Goal: Task Accomplishment & Management: Complete application form

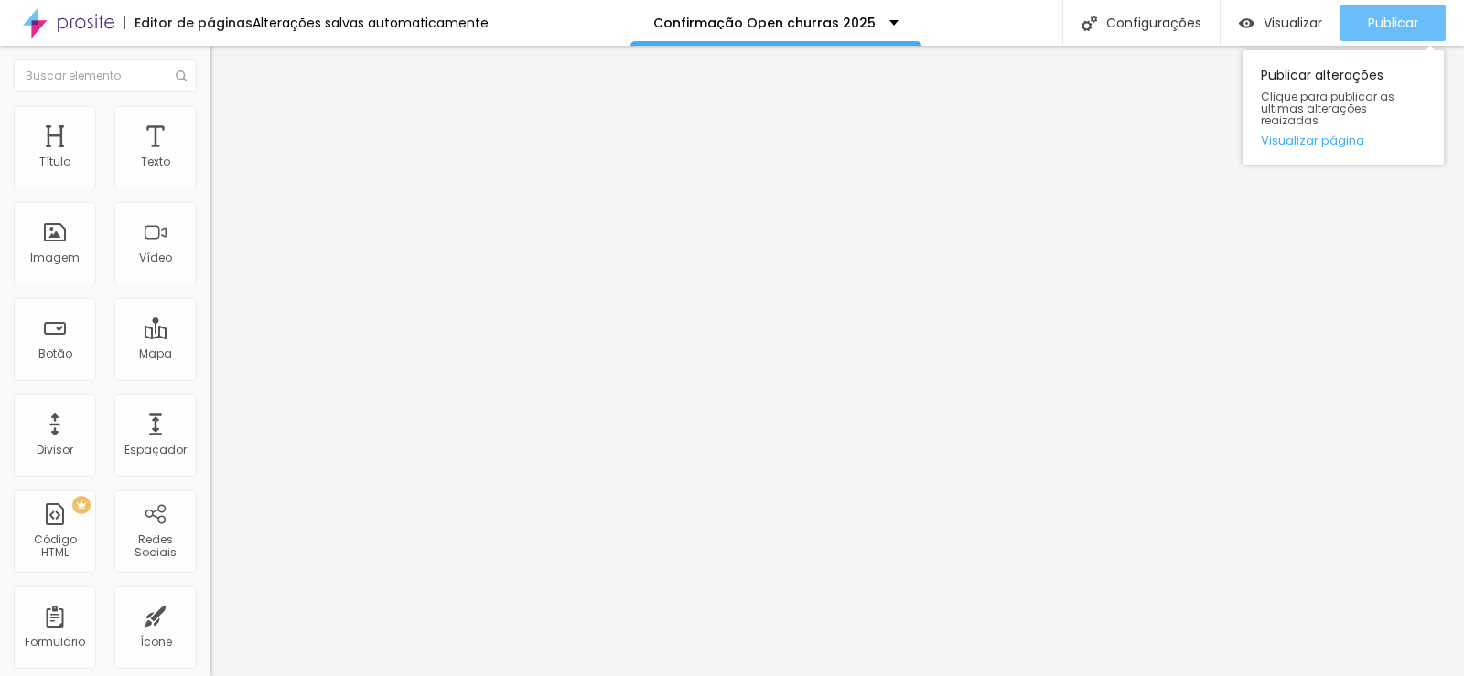
click at [1386, 28] on span "Publicar" at bounding box center [1393, 23] width 50 height 15
click at [1403, 16] on span "Publicar" at bounding box center [1393, 23] width 50 height 15
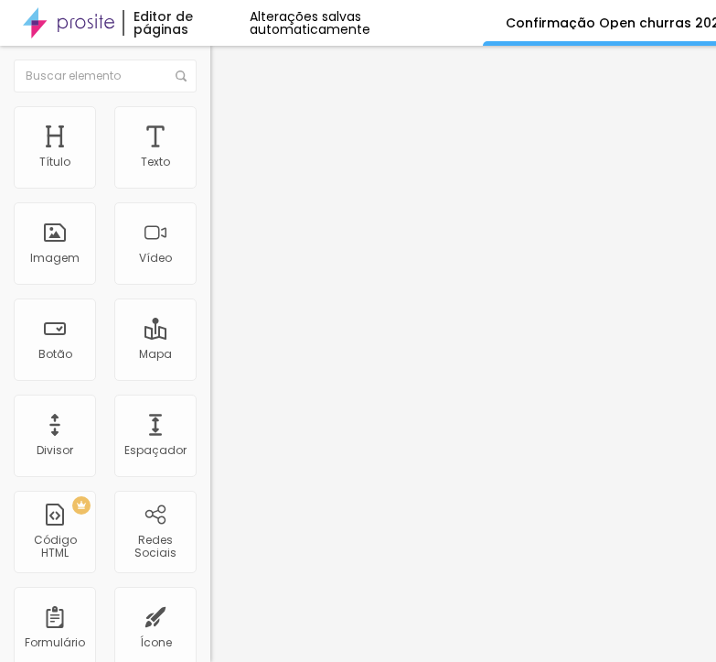
click at [210, 185] on div "Form" at bounding box center [315, 169] width 210 height 31
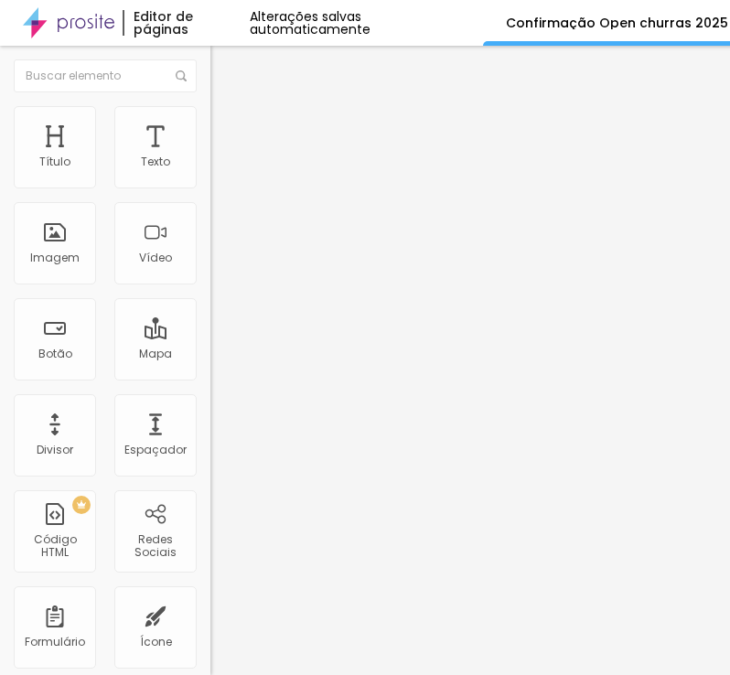
paste input "Confirmação OPEN CHURRAS 2024"
type input "Confirmação OPEN CHURRAS 2024"
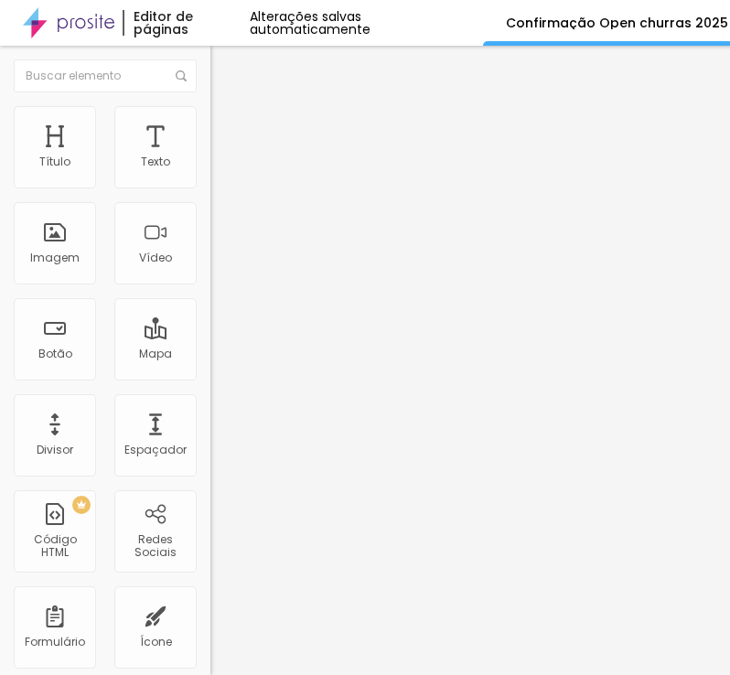
drag, startPoint x: 161, startPoint y: 321, endPoint x: 106, endPoint y: 339, distance: 57.6
drag, startPoint x: 37, startPoint y: 354, endPoint x: 77, endPoint y: 354, distance: 40.3
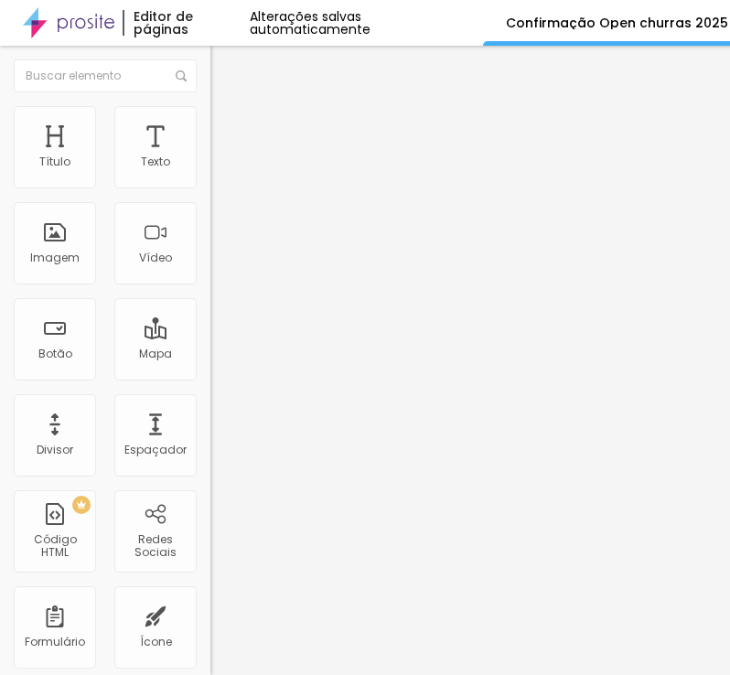
paste input "completo do formando"
type input "Nome completo do formando"
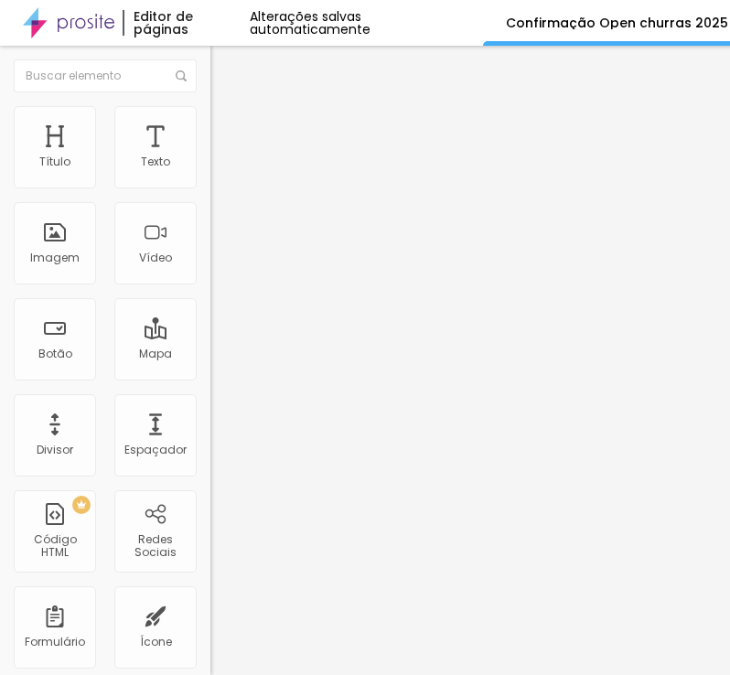
paste input "lefone com DDD"
type input "Telefone com DDD"
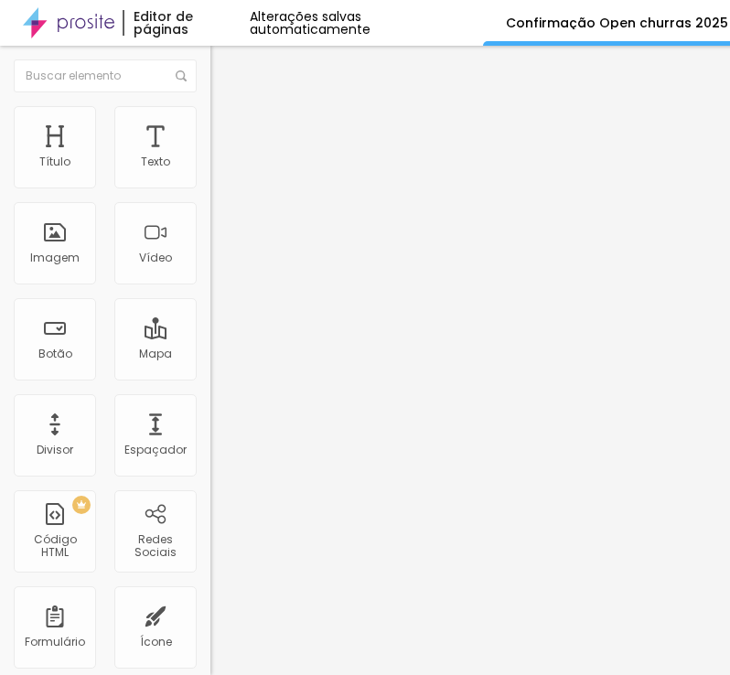
type input "CPF do Formando"
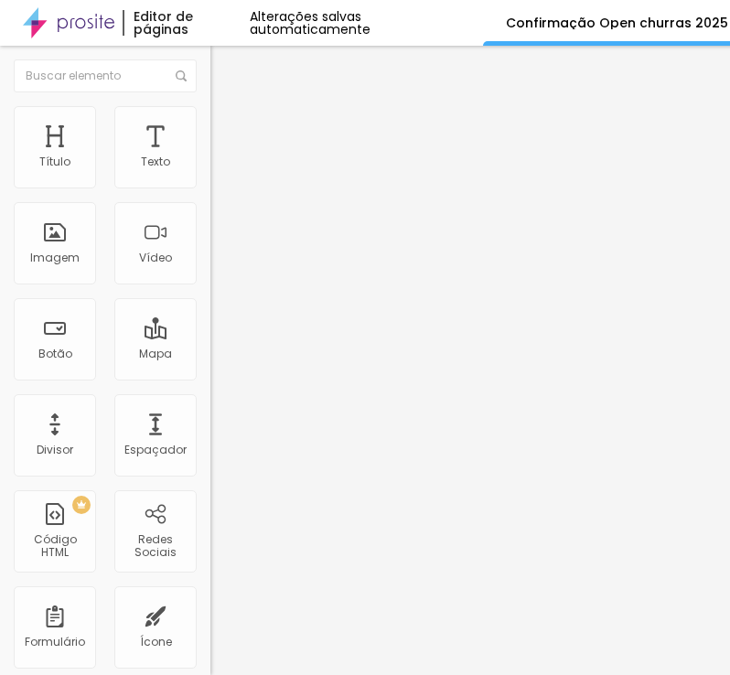
paste input "Ano conclusã"
type input "Ano conclusão"
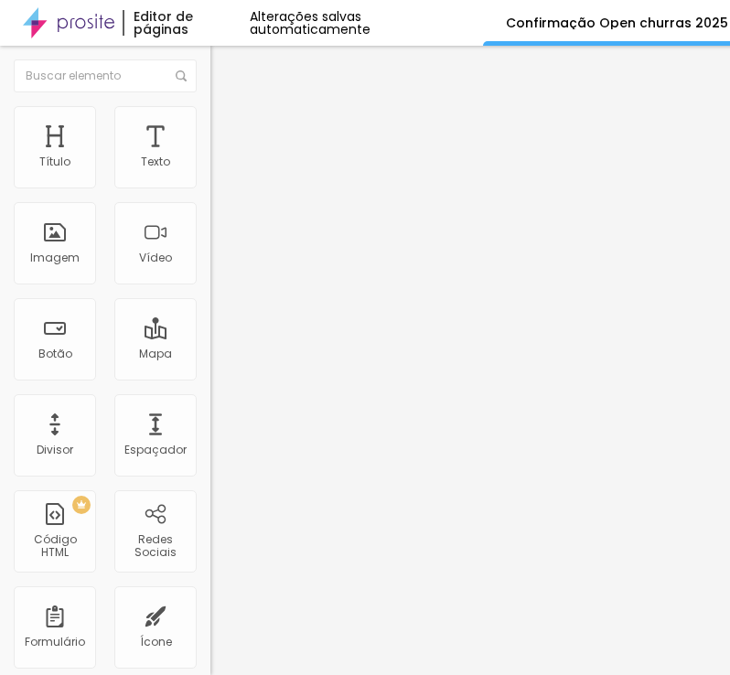
paste input "Faculdade"
type input "Faculdade"
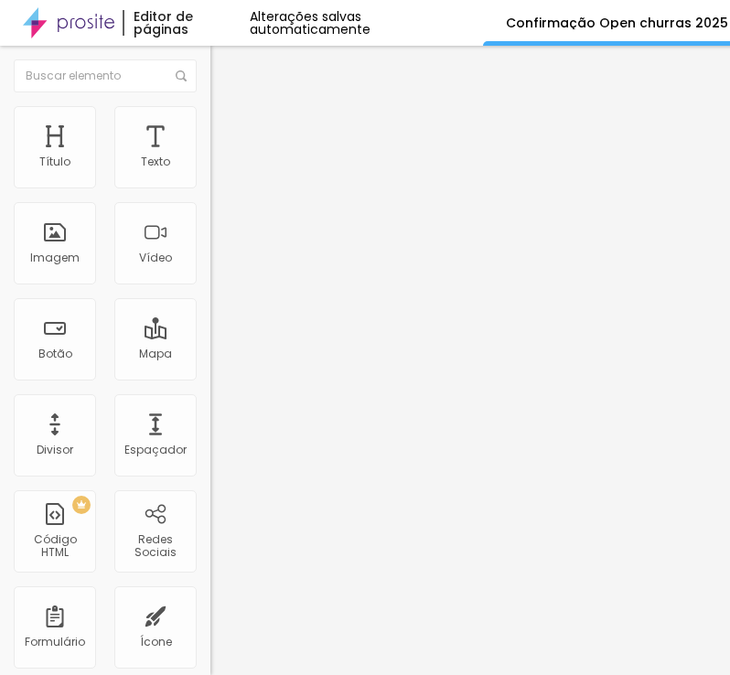
drag, startPoint x: 265, startPoint y: 489, endPoint x: -5, endPoint y: 489, distance: 270.8
click at [0, 489] on html "Editor de páginas Alterações salvas automaticamente Confirmação Open churras 20…" at bounding box center [365, 337] width 730 height 675
paste input "onfirmo minha participação no evento "OPEN CHURRAS"."
type input "Confirmo minha participação no evento "OPEN CHURRAS"."
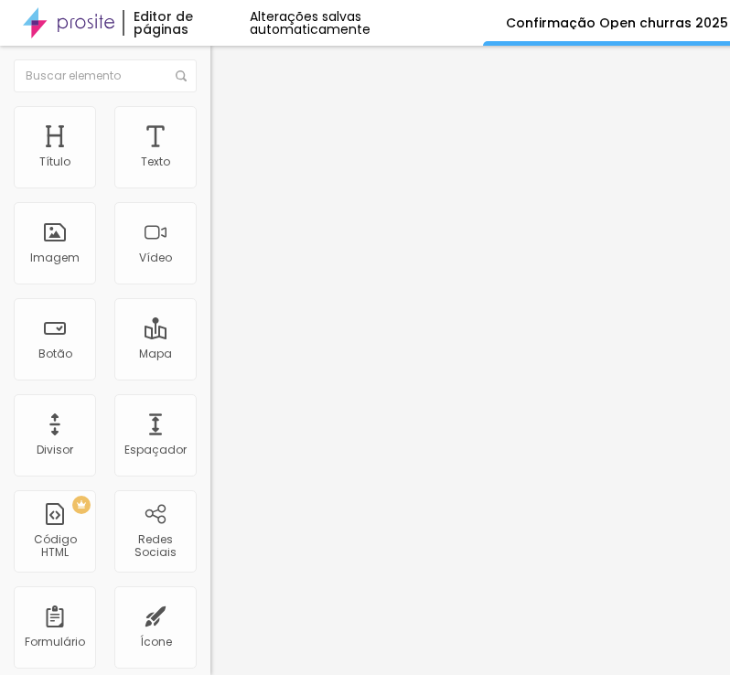
drag, startPoint x: 126, startPoint y: 570, endPoint x: 98, endPoint y: 567, distance: 28.5
paste input "Sim, confirmo."
type input "Sim, confirmo."
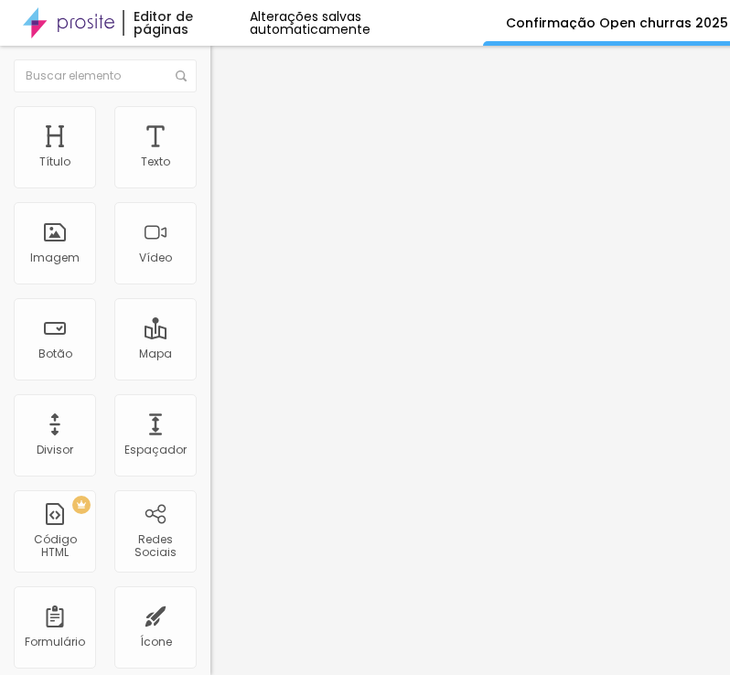
drag, startPoint x: 494, startPoint y: 279, endPoint x: 488, endPoint y: 251, distance: 29.1
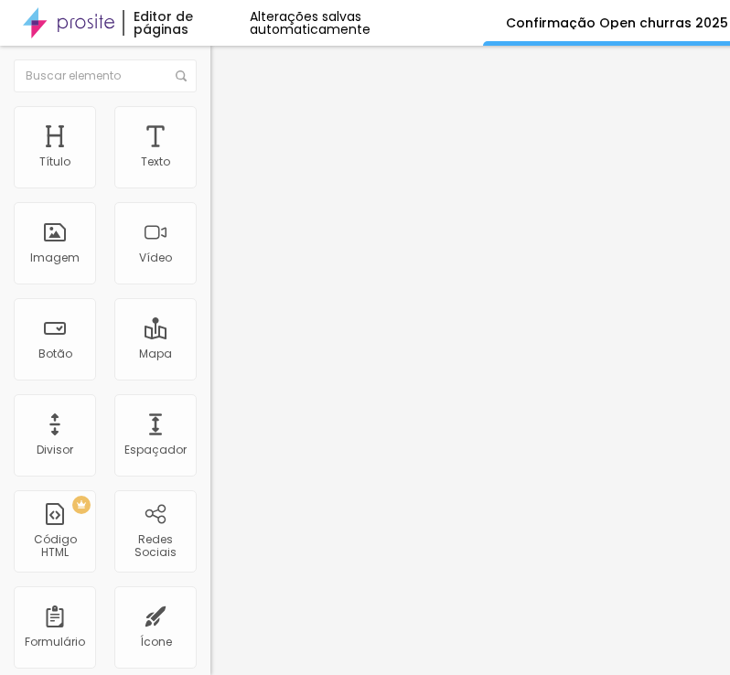
drag, startPoint x: 355, startPoint y: 384, endPoint x: -138, endPoint y: 366, distance: 493.5
click at [0, 366] on html "Editor de páginas Alterações salvas automaticamente Confirmação Open churras 20…" at bounding box center [365, 337] width 730 height 675
paste textarea "Confirmação realizada com sucesso, até lá"
type textarea "Confirmação realizada com sucesso, até lá!"
drag, startPoint x: 152, startPoint y: 498, endPoint x: -183, endPoint y: 462, distance: 336.8
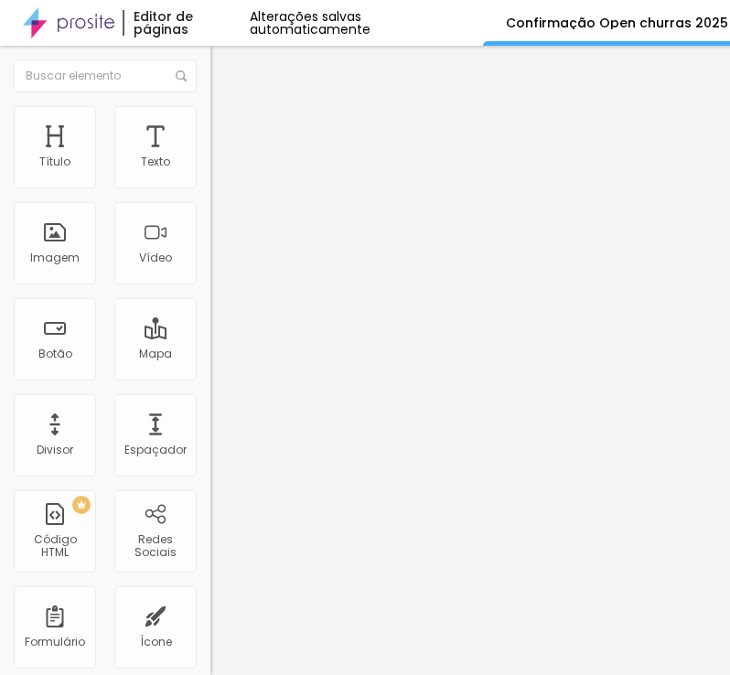
click at [0, 462] on html "Editor de páginas Alterações salvas automaticamente Confirmação Open churras 20…" at bounding box center [365, 337] width 730 height 675
paste input "Confirm"
type input "Confirmar"
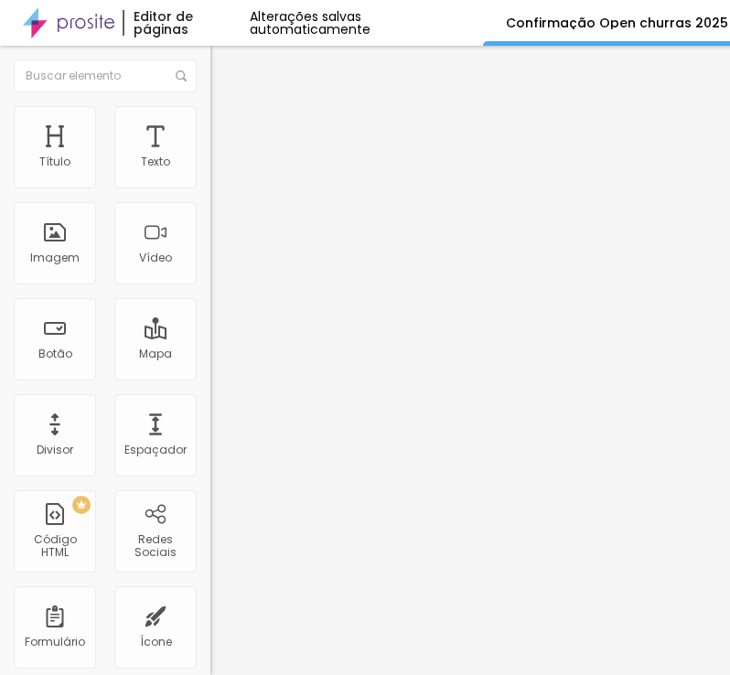
paste input "[EMAIL_ADDRESS][DOMAIN_NAME]"
type input "[EMAIL_ADDRESS][DOMAIN_NAME]"
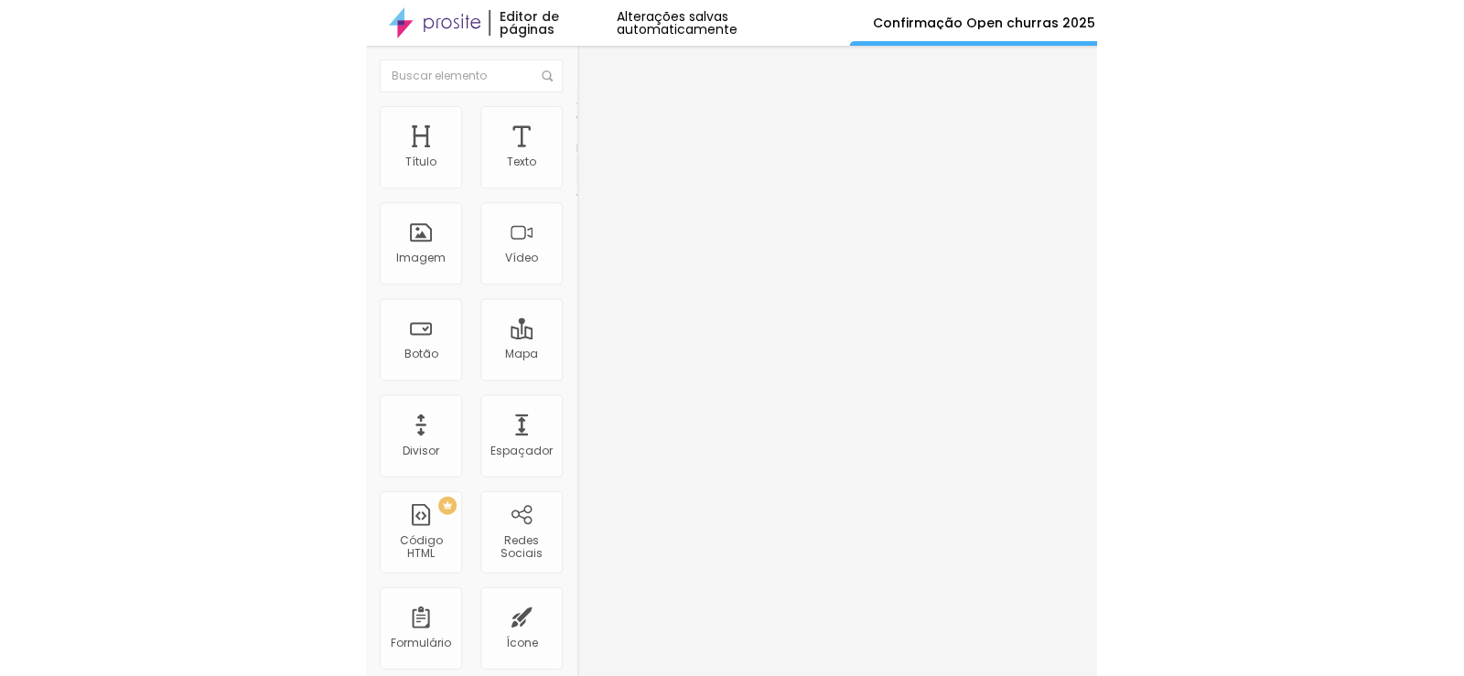
scroll to position [0, 0]
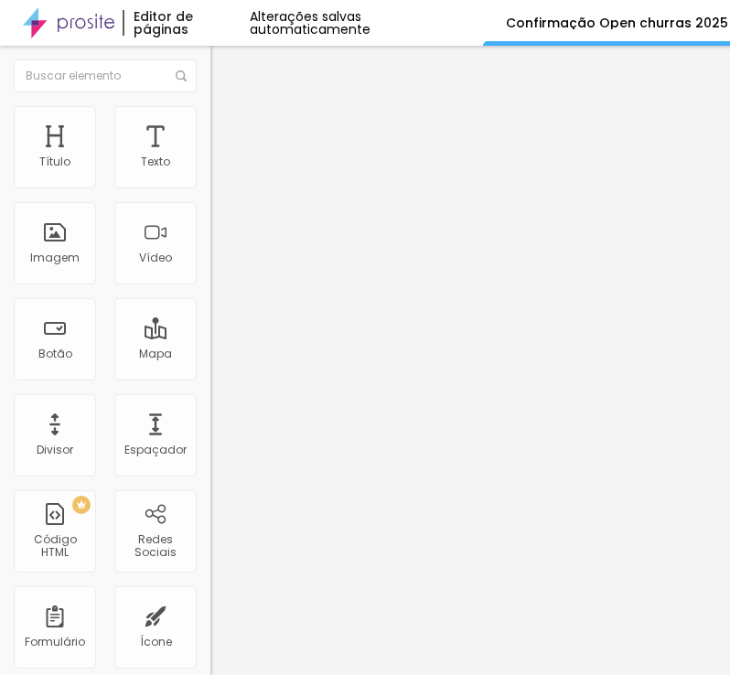
type input "Confirmação OPEN CHURRAS 2025"
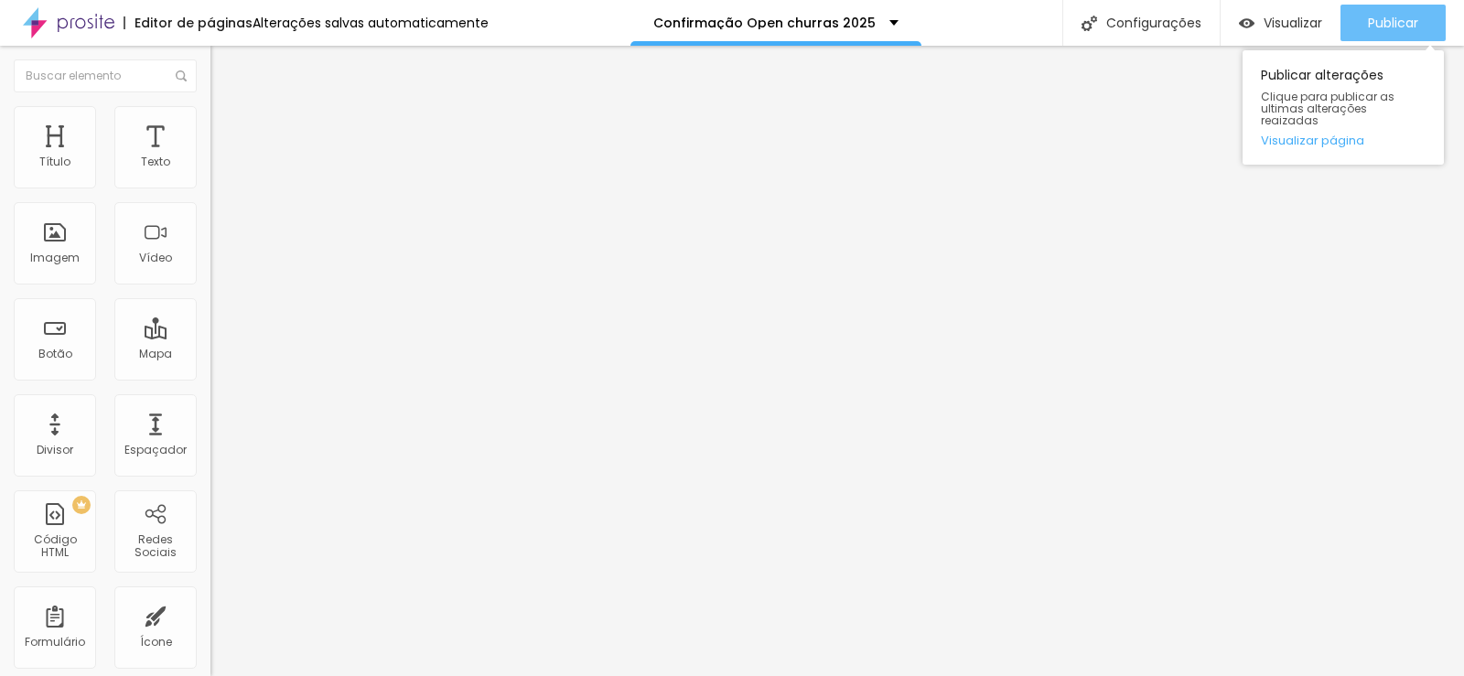
click at [1382, 32] on div "Publicar" at bounding box center [1393, 23] width 50 height 37
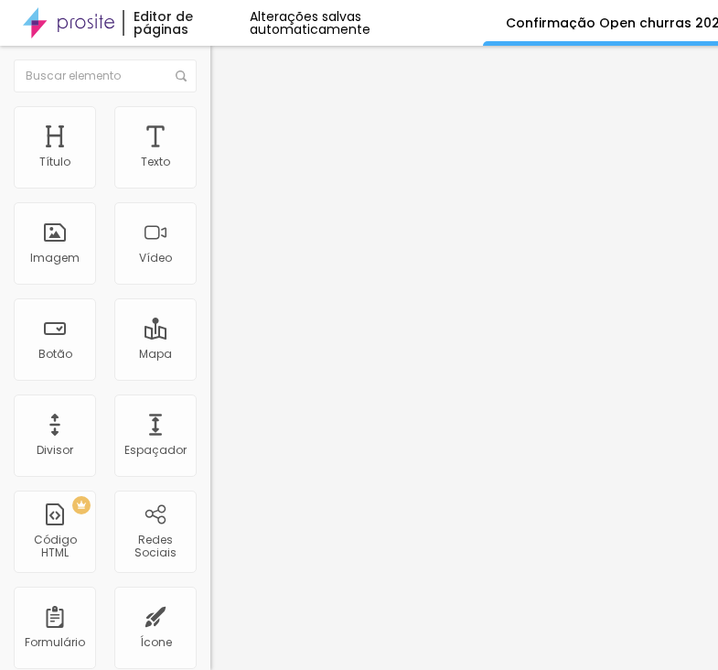
scroll to position [14, 0]
click at [210, 185] on div "Form" at bounding box center [315, 169] width 210 height 31
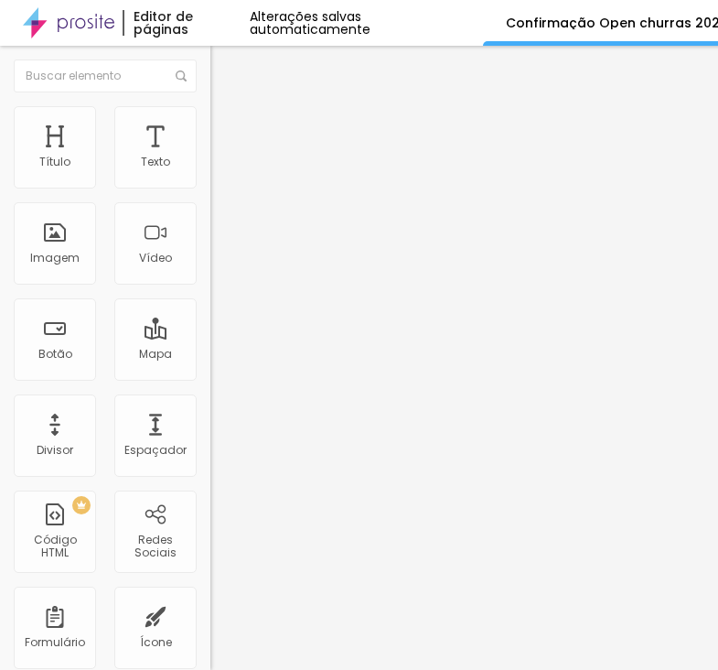
click at [210, 185] on img at bounding box center [215, 190] width 11 height 11
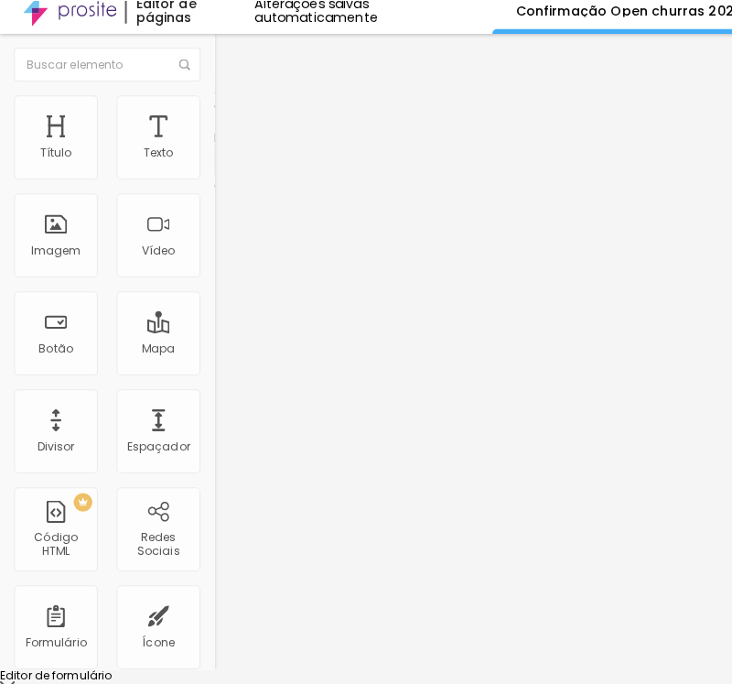
scroll to position [0, 0]
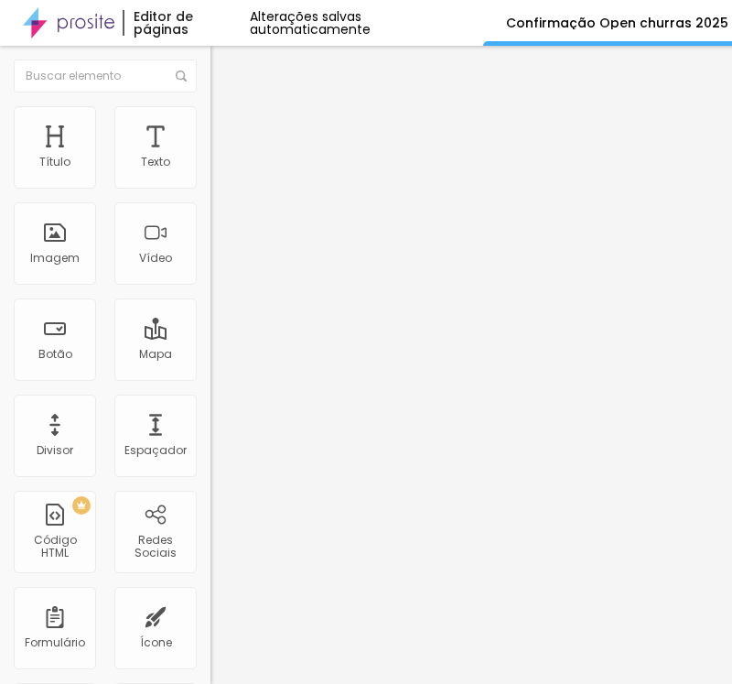
drag, startPoint x: 348, startPoint y: 145, endPoint x: 0, endPoint y: 157, distance: 347.9
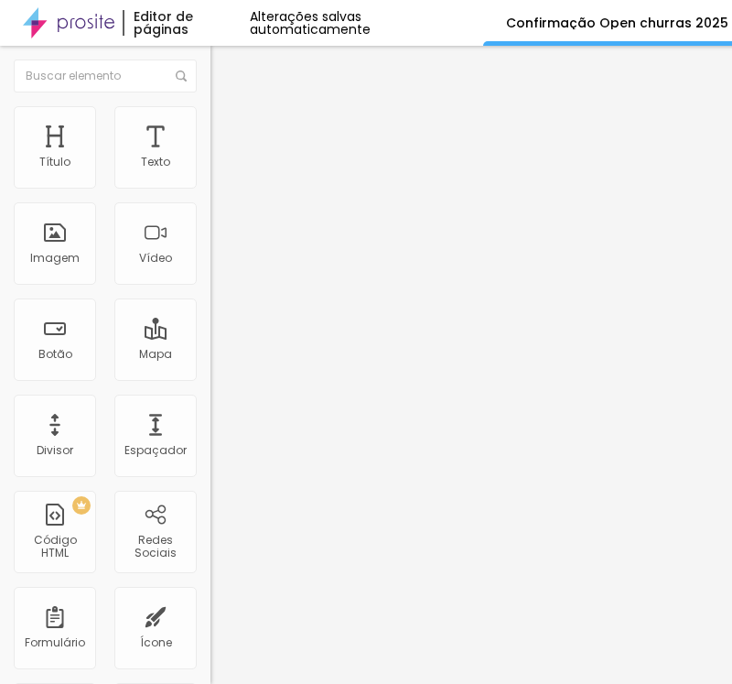
drag, startPoint x: 248, startPoint y: 570, endPoint x: 95, endPoint y: 570, distance: 152.8
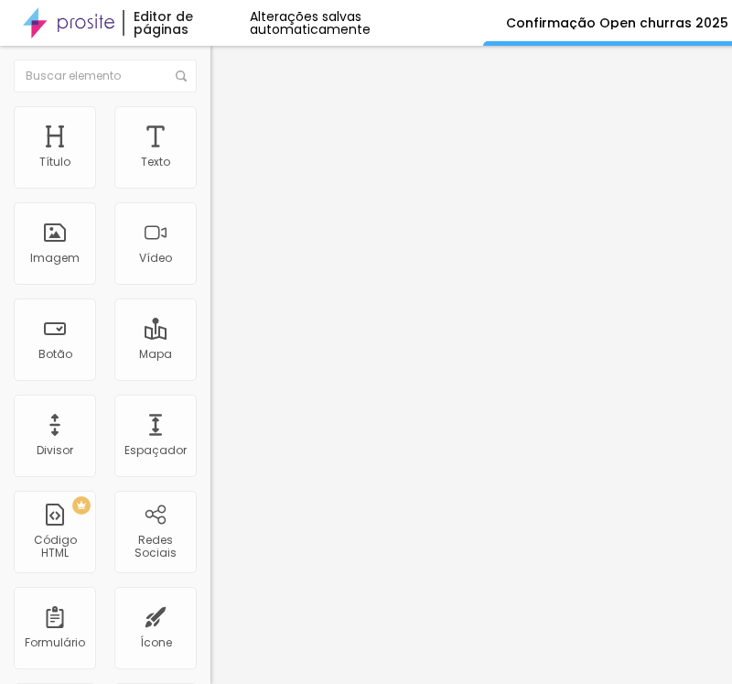
drag, startPoint x: 447, startPoint y: 385, endPoint x: 0, endPoint y: 384, distance: 446.5
drag, startPoint x: 198, startPoint y: 398, endPoint x: 29, endPoint y: 393, distance: 168.4
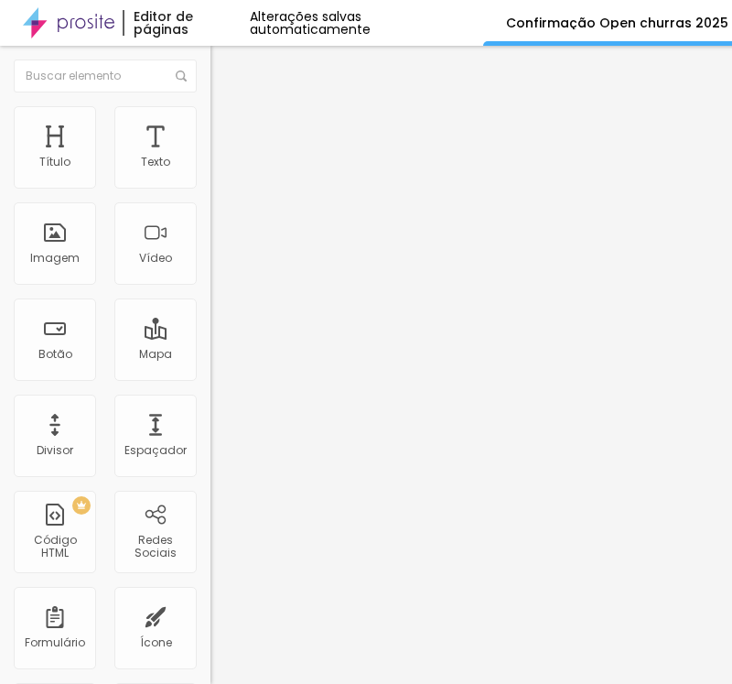
scroll to position [275, 0]
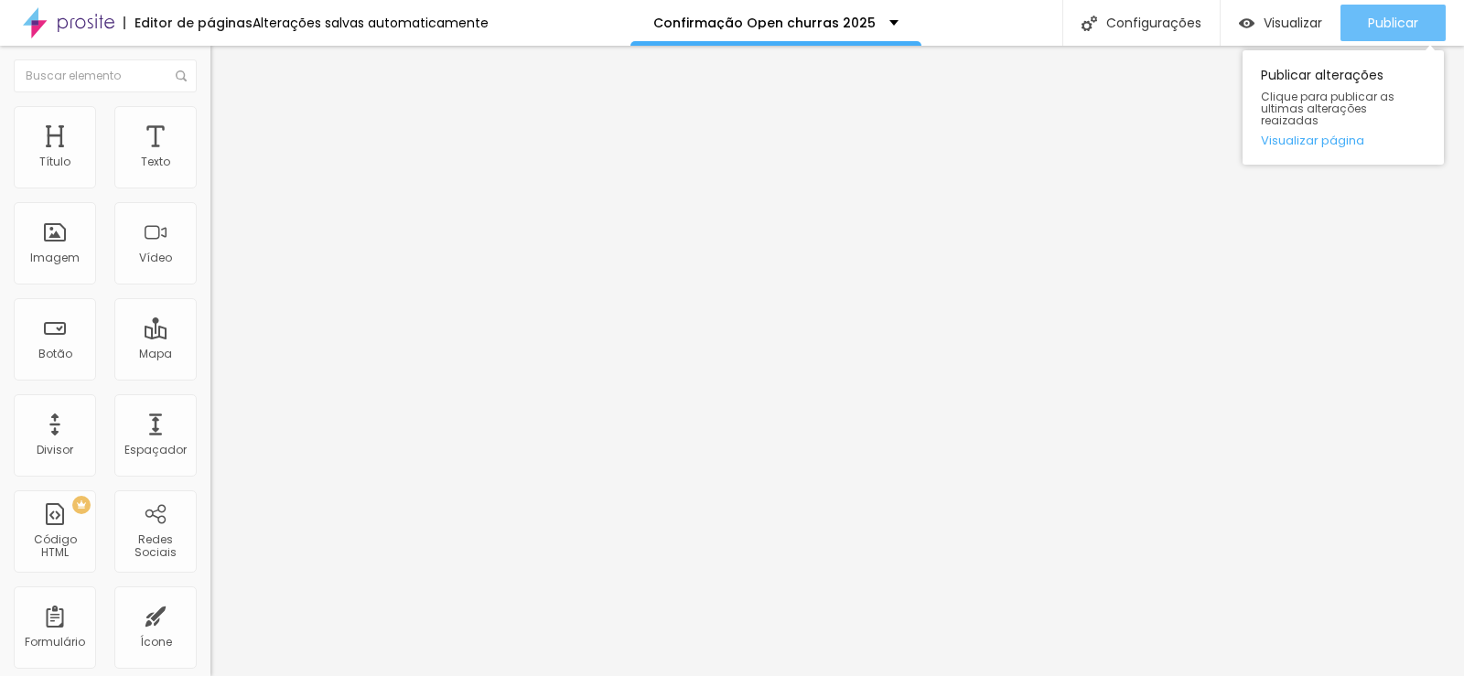
click at [1398, 16] on span "Publicar" at bounding box center [1393, 23] width 50 height 15
click at [1383, 16] on span "Publicar" at bounding box center [1393, 23] width 50 height 15
click at [1374, 28] on span "Publicar" at bounding box center [1393, 23] width 50 height 15
